Goal: Task Accomplishment & Management: Complete application form

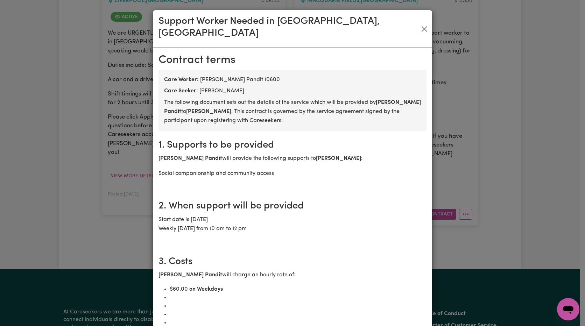
scroll to position [930, 0]
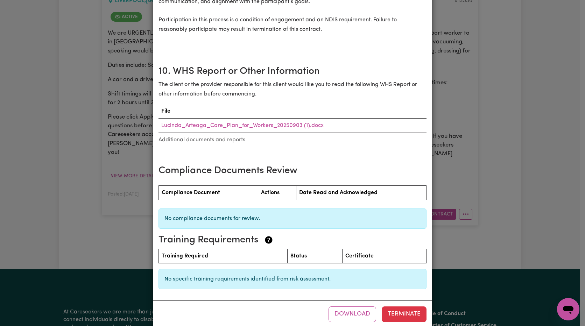
click at [484, 239] on div "Support Worker Needed in [GEOGRAPHIC_DATA], [GEOGRAPHIC_DATA] [DEMOGRAPHIC_DATA…" at bounding box center [292, 163] width 585 height 326
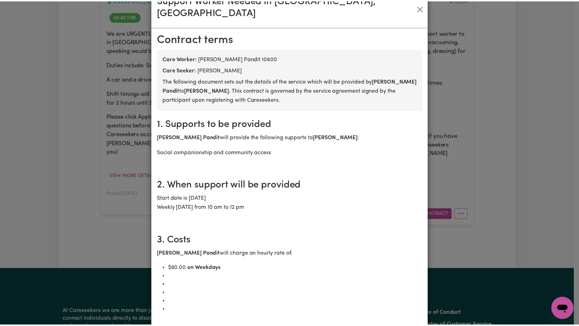
scroll to position [0, 0]
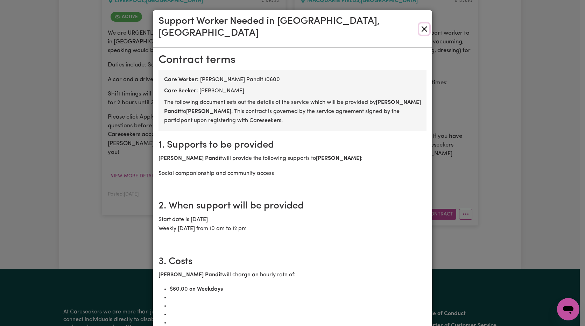
click at [419, 24] on button "Close" at bounding box center [424, 28] width 10 height 11
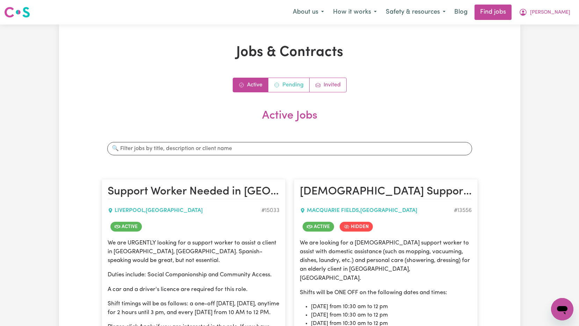
click at [286, 89] on link "Pending" at bounding box center [289, 85] width 41 height 14
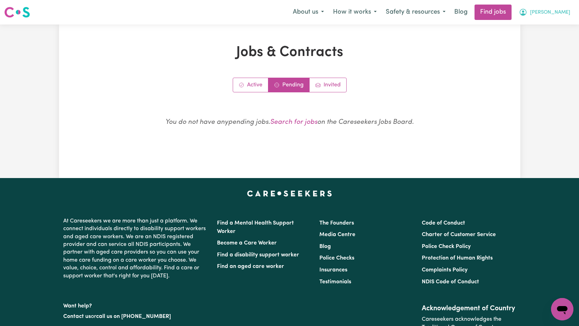
click at [560, 15] on span "[PERSON_NAME]" at bounding box center [550, 13] width 40 height 8
click at [533, 39] on link "My Dashboard" at bounding box center [547, 40] width 55 height 13
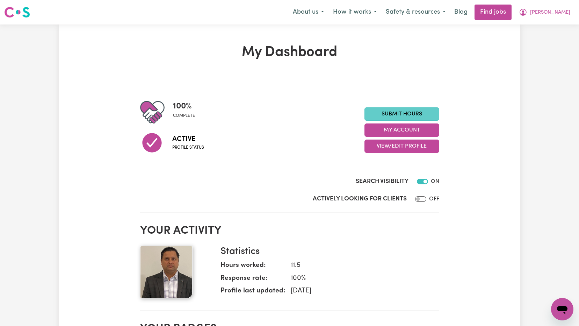
click at [406, 113] on link "Submit Hours" at bounding box center [402, 113] width 75 height 13
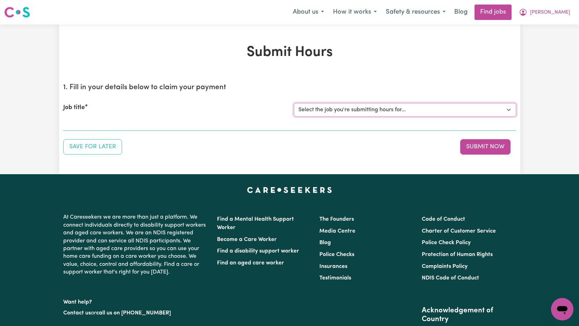
click at [352, 108] on select "Select the job you're submitting hours for... [[PERSON_NAME]] Support Worker Ne…" at bounding box center [405, 109] width 222 height 13
select select "13556"
click at [294, 103] on select "Select the job you're submitting hours for... [[PERSON_NAME]] Support Worker Ne…" at bounding box center [405, 109] width 222 height 13
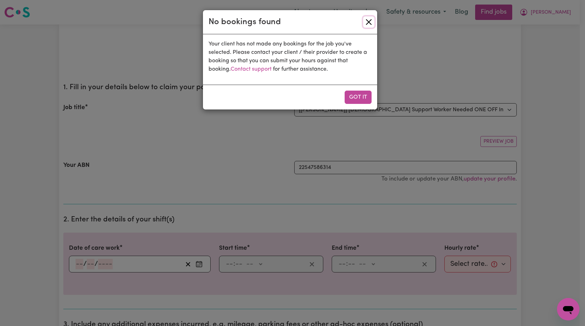
click at [368, 19] on button "Close" at bounding box center [368, 21] width 11 height 11
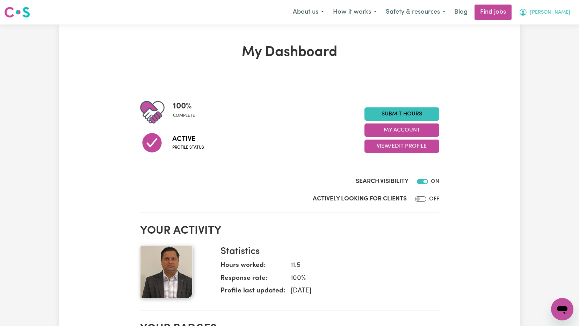
click at [558, 15] on button "[PERSON_NAME]" at bounding box center [545, 12] width 60 height 15
click at [540, 38] on link "My Dashboard" at bounding box center [547, 40] width 55 height 13
click at [422, 115] on link "Submit Hours" at bounding box center [402, 113] width 75 height 13
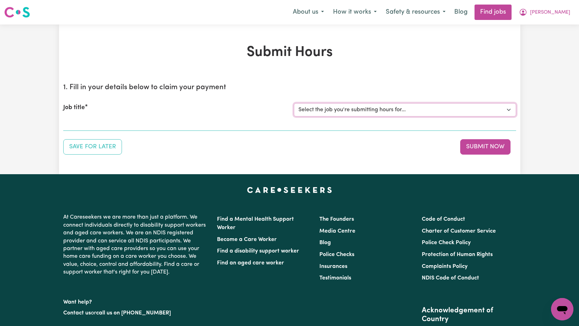
click at [430, 106] on select "Select the job you're submitting hours for... [[PERSON_NAME]] Support Worker Ne…" at bounding box center [405, 109] width 222 height 13
select select "15033"
click at [294, 103] on select "Select the job you're submitting hours for... [[PERSON_NAME]] Support Worker Ne…" at bounding box center [405, 109] width 222 height 13
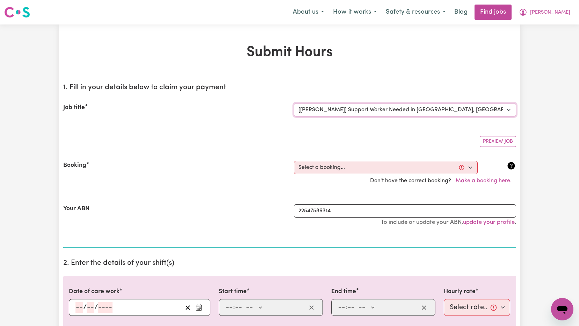
scroll to position [70, 0]
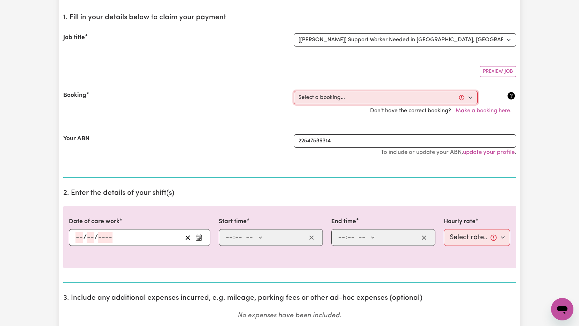
click at [470, 97] on select "Select a booking... [DATE] 10:00am to 12:00pm (RECURRING)" at bounding box center [386, 97] width 184 height 13
click at [230, 93] on div "Booking" at bounding box center [174, 97] width 231 height 13
click at [475, 101] on select "Select a booking... [DATE] 10:00am to 12:00pm (RECURRING)" at bounding box center [386, 97] width 184 height 13
select select "363382"
click at [294, 91] on select "Select a booking... [DATE] 10:00am to 12:00pm (RECURRING)" at bounding box center [386, 97] width 184 height 13
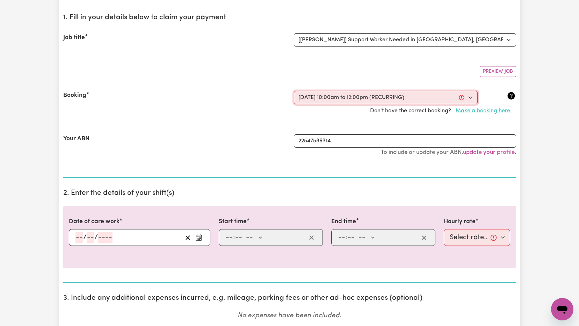
type input "[DATE]"
type input "10"
type input "9"
type input "2025"
type input "10:00"
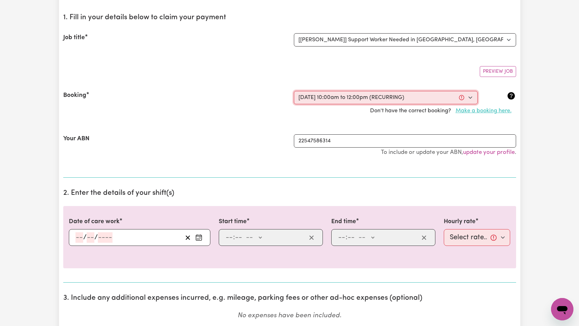
type input "10"
type input "0"
select select "am"
type input "12:00"
type input "12"
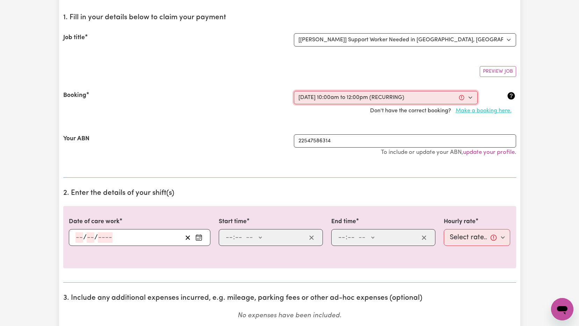
type input "0"
select select "pm"
select select "60-Weekday"
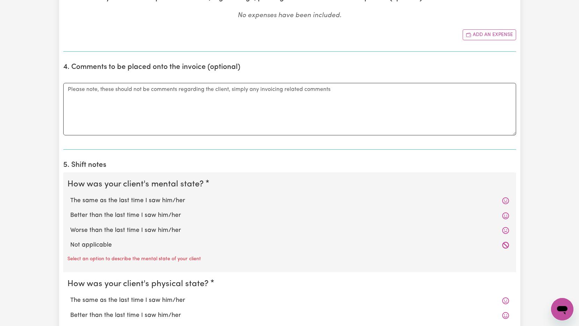
scroll to position [454, 0]
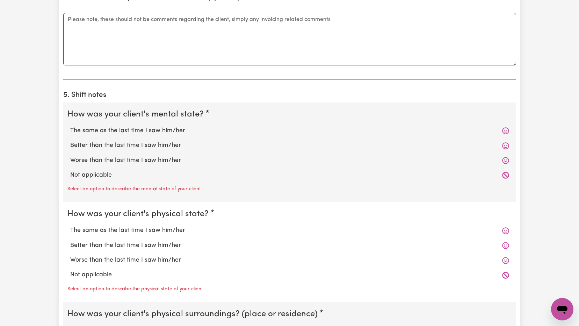
click at [504, 131] on icon at bounding box center [505, 130] width 7 height 7
click at [93, 175] on label "Not applicable" at bounding box center [289, 175] width 439 height 9
click at [70, 171] on input "Not applicable" at bounding box center [70, 170] width 0 height 0
radio input "true"
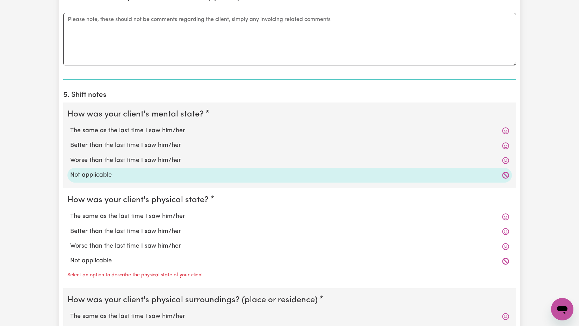
click at [96, 161] on label "Worse than the last time I saw him/her" at bounding box center [289, 160] width 439 height 9
click at [70, 156] on input "Worse than the last time I saw him/her" at bounding box center [70, 156] width 0 height 0
radio input "true"
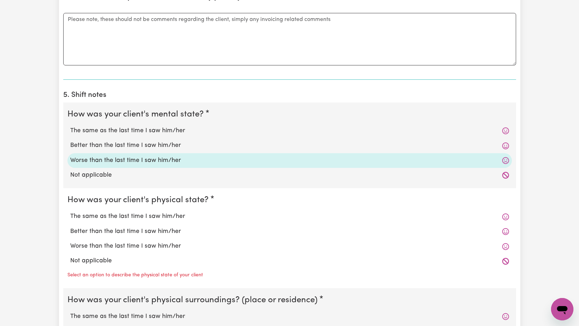
click at [101, 134] on label "The same as the last time I saw him/her" at bounding box center [289, 130] width 439 height 9
click at [70, 126] on input "The same as the last time I saw him/her" at bounding box center [70, 126] width 0 height 0
radio input "true"
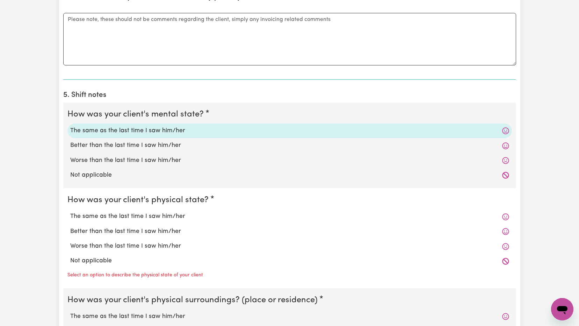
click at [110, 219] on label "The same as the last time I saw him/her" at bounding box center [289, 216] width 439 height 9
click at [70, 212] on input "The same as the last time I saw him/her" at bounding box center [70, 212] width 0 height 0
radio input "true"
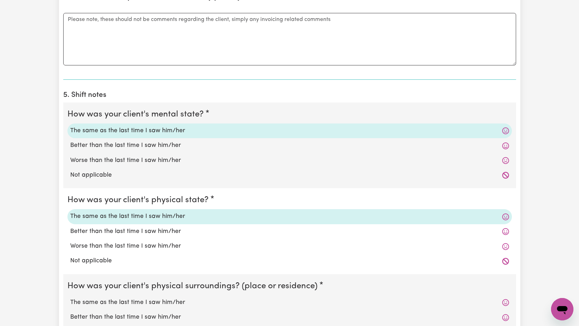
scroll to position [559, 0]
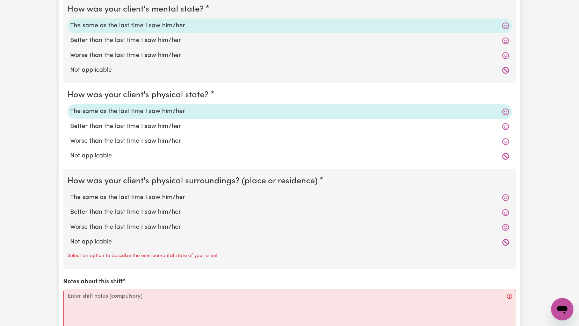
click at [135, 198] on label "The same as the last time I saw him/her" at bounding box center [289, 197] width 439 height 9
drag, startPoint x: 135, startPoint y: 198, endPoint x: 99, endPoint y: 193, distance: 36.0
click at [99, 193] on label "The same as the last time I saw him/her" at bounding box center [289, 197] width 439 height 9
click at [70, 193] on input "The same as the last time I saw him/her" at bounding box center [70, 193] width 0 height 0
radio input "true"
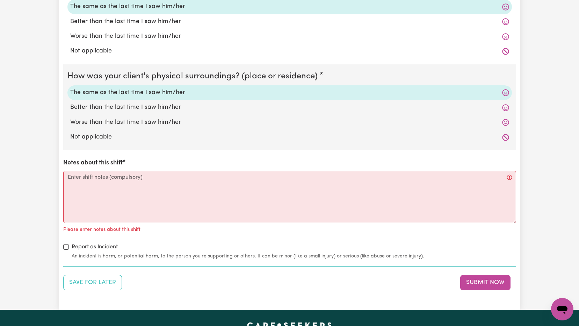
scroll to position [699, 0]
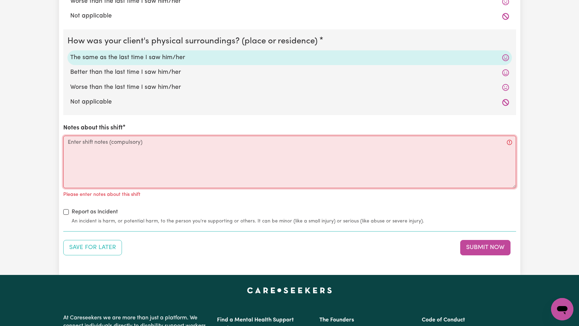
click at [110, 161] on textarea "Notes about this shift" at bounding box center [289, 162] width 453 height 52
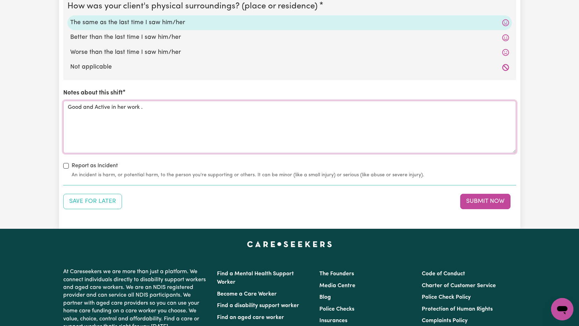
scroll to position [874, 0]
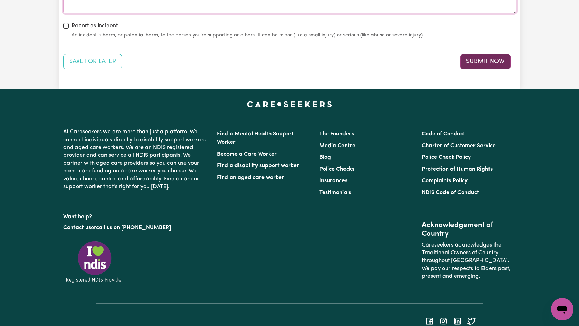
type textarea "Good and Active in her work ."
click at [478, 59] on button "Submit Now" at bounding box center [485, 61] width 50 height 15
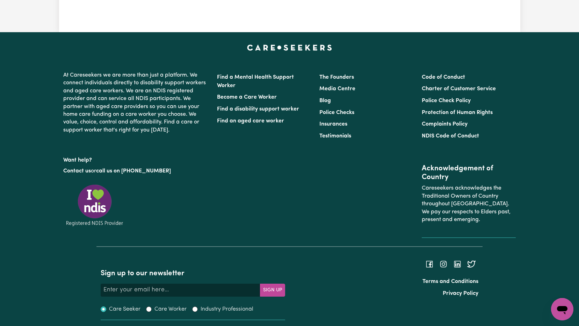
scroll to position [0, 0]
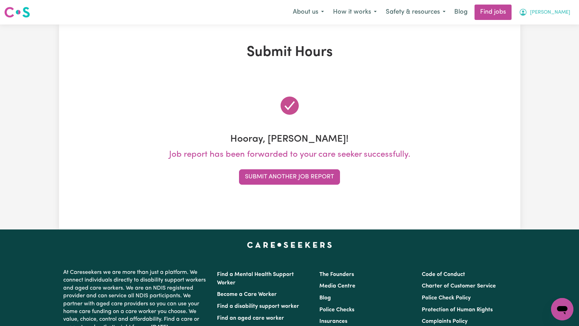
click at [560, 9] on span "[PERSON_NAME]" at bounding box center [550, 13] width 40 height 8
click at [535, 26] on link "My Account" at bounding box center [547, 27] width 55 height 13
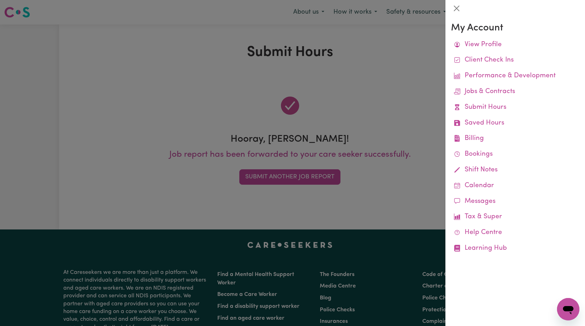
click at [390, 92] on div at bounding box center [292, 163] width 585 height 326
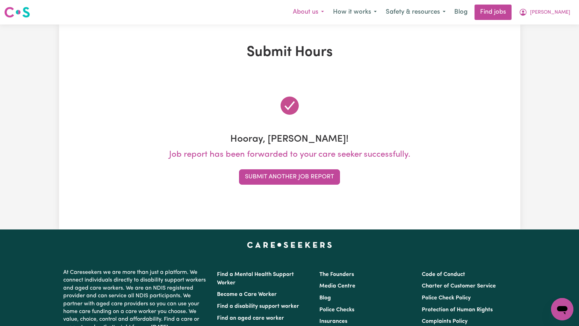
click at [329, 15] on button "About us" at bounding box center [308, 12] width 40 height 15
click at [419, 47] on h1 "Submit Hours" at bounding box center [289, 52] width 453 height 17
click at [329, 12] on button "About us" at bounding box center [308, 12] width 40 height 15
click at [187, 73] on div "Submit Hours Hooray, [PERSON_NAME]! Job report has been forwarded to your care …" at bounding box center [289, 127] width 461 height 166
click at [562, 12] on span "[PERSON_NAME]" at bounding box center [550, 13] width 40 height 8
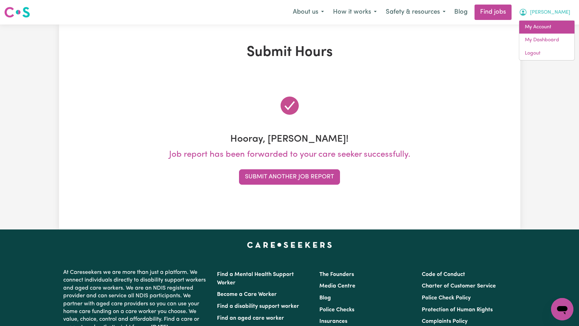
click at [542, 31] on link "My Account" at bounding box center [547, 27] width 55 height 13
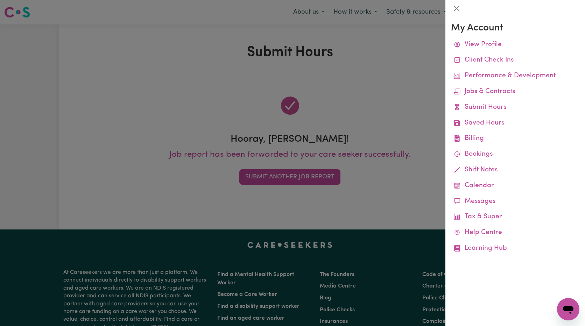
click at [389, 102] on div at bounding box center [292, 163] width 585 height 326
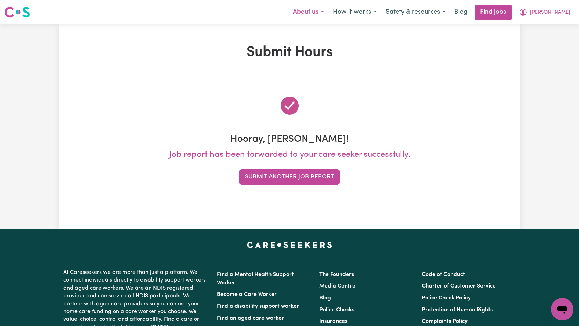
click at [329, 14] on button "About us" at bounding box center [308, 12] width 40 height 15
click at [488, 53] on h1 "Submit Hours" at bounding box center [289, 52] width 453 height 17
